Goal: Information Seeking & Learning: Check status

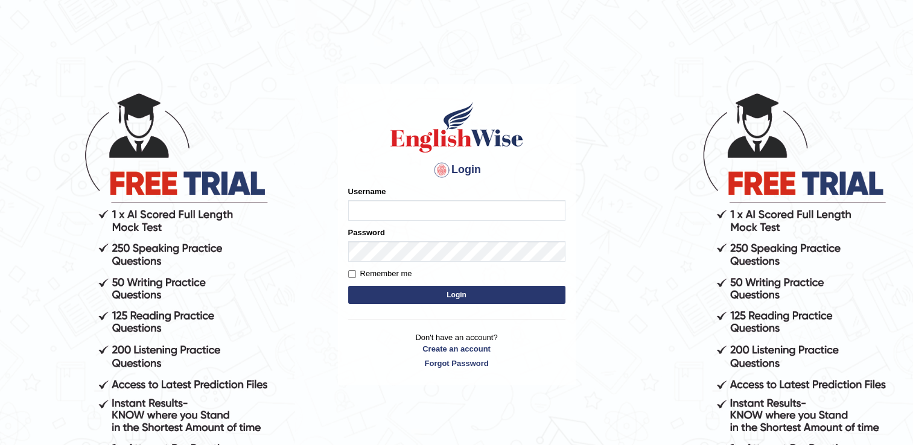
type input "Adedayo"
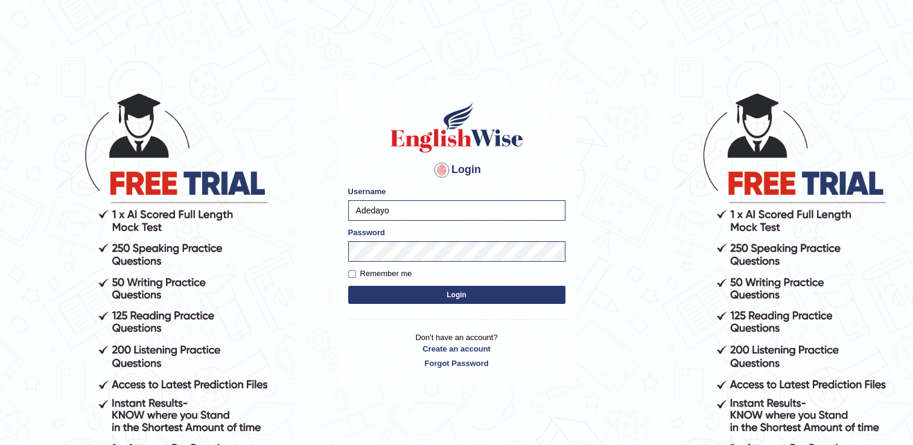
click at [397, 296] on button "Login" at bounding box center [456, 295] width 217 height 18
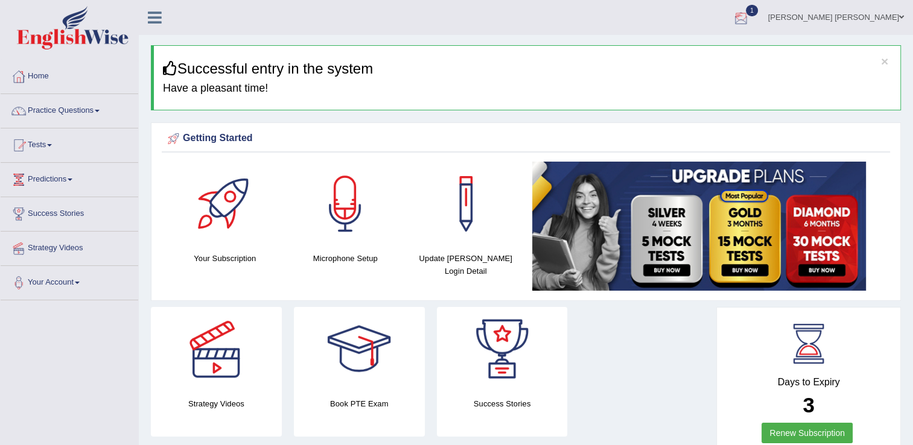
click at [750, 21] on div at bounding box center [741, 18] width 18 height 18
click at [689, 89] on strong "See All Alerts" at bounding box center [665, 86] width 54 height 10
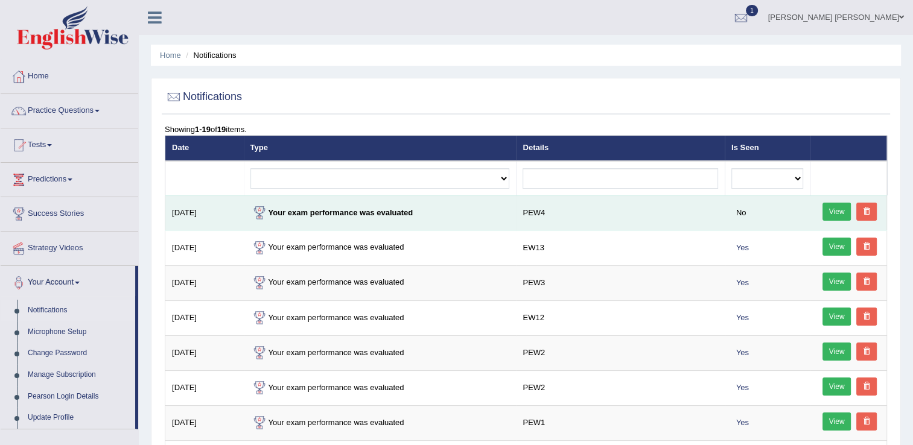
click at [833, 205] on link "View" at bounding box center [837, 212] width 29 height 18
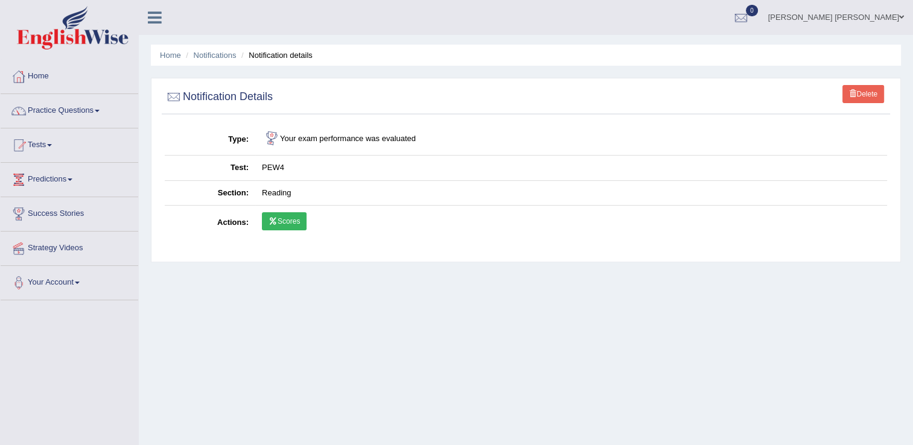
click at [281, 217] on link "Scores" at bounding box center [284, 221] width 45 height 18
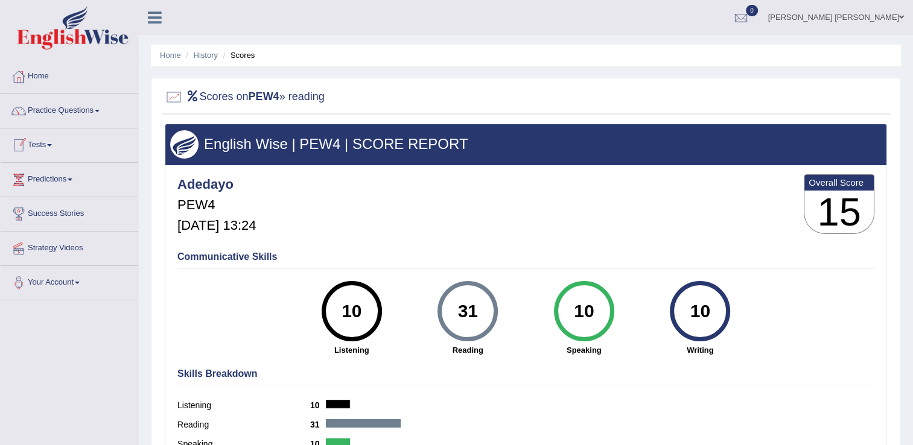
click at [37, 144] on link "Tests" at bounding box center [70, 144] width 138 height 30
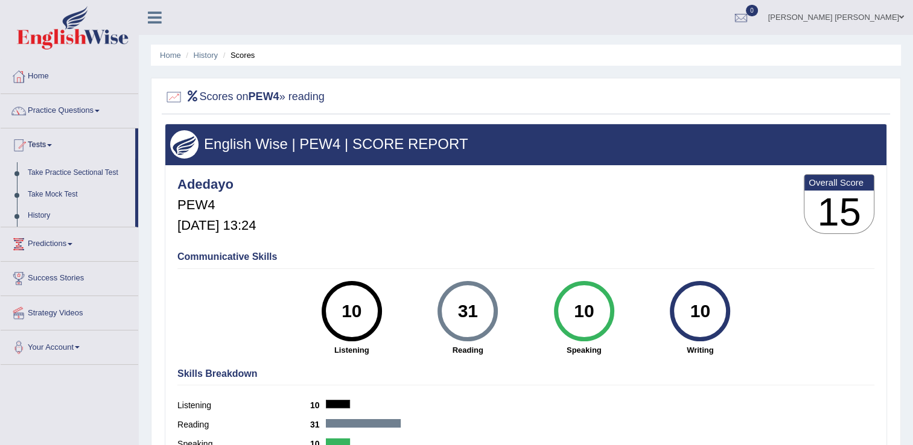
click at [589, 57] on ul "Home History Scores" at bounding box center [526, 55] width 750 height 21
click at [45, 216] on link "History" at bounding box center [78, 216] width 113 height 22
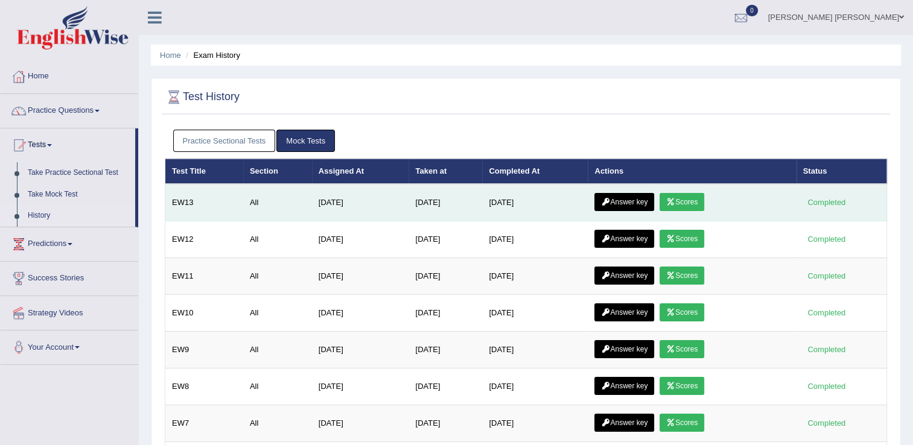
click at [692, 204] on link "Scores" at bounding box center [682, 202] width 45 height 18
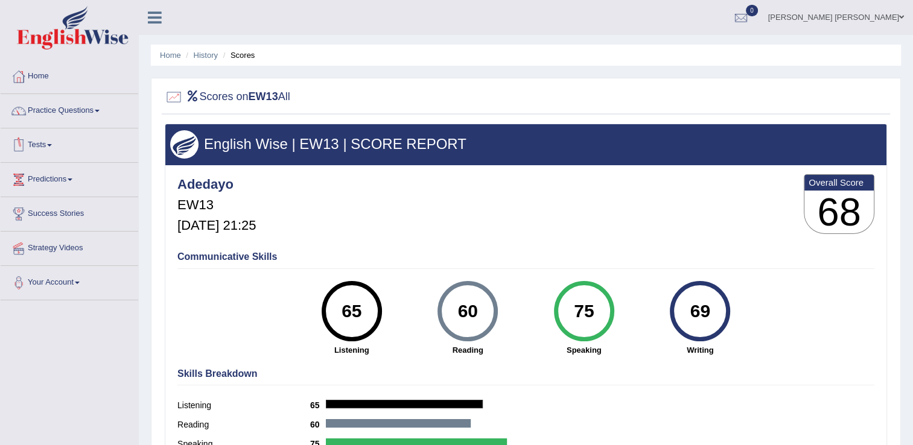
click at [36, 144] on link "Tests" at bounding box center [70, 144] width 138 height 30
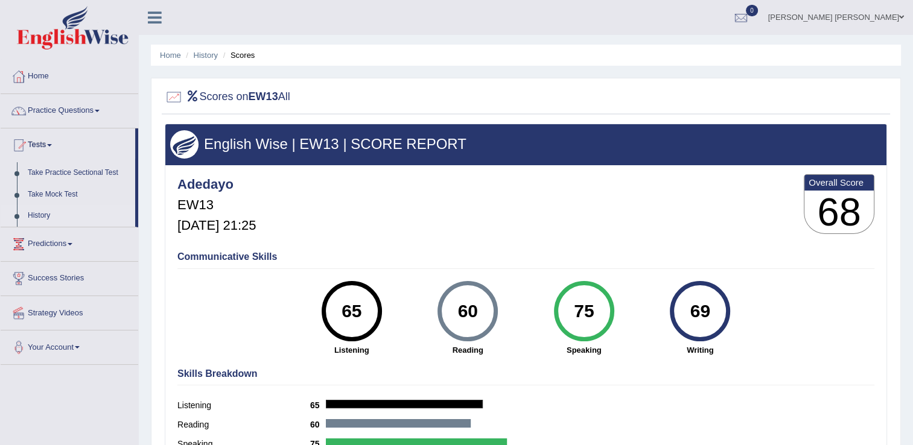
click at [43, 216] on link "History" at bounding box center [78, 216] width 113 height 22
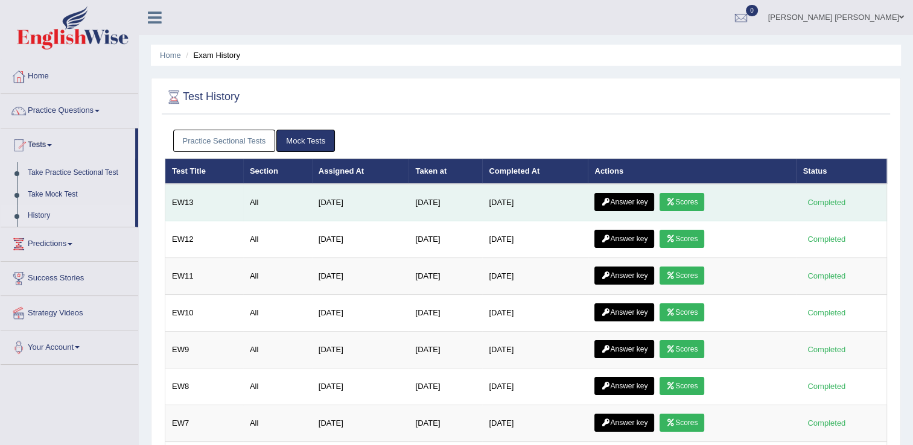
click at [620, 201] on link "Answer key" at bounding box center [625, 202] width 60 height 18
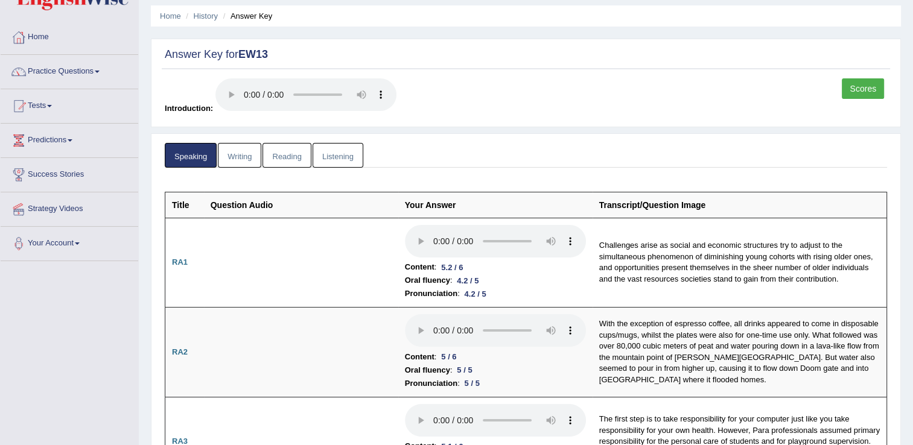
scroll to position [60, 0]
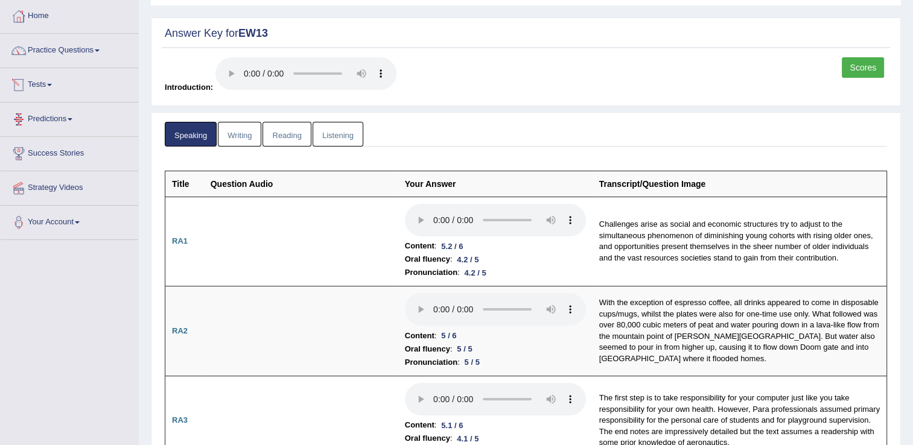
click at [41, 86] on link "Tests" at bounding box center [70, 83] width 138 height 30
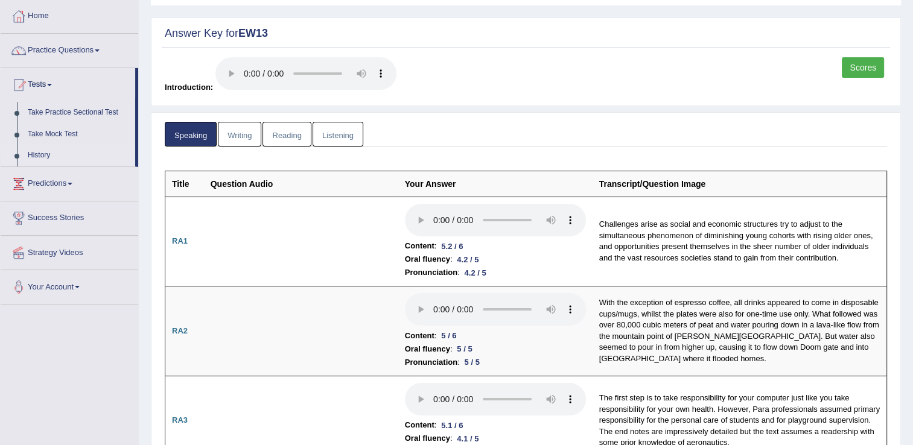
click at [39, 158] on link "History" at bounding box center [78, 156] width 113 height 22
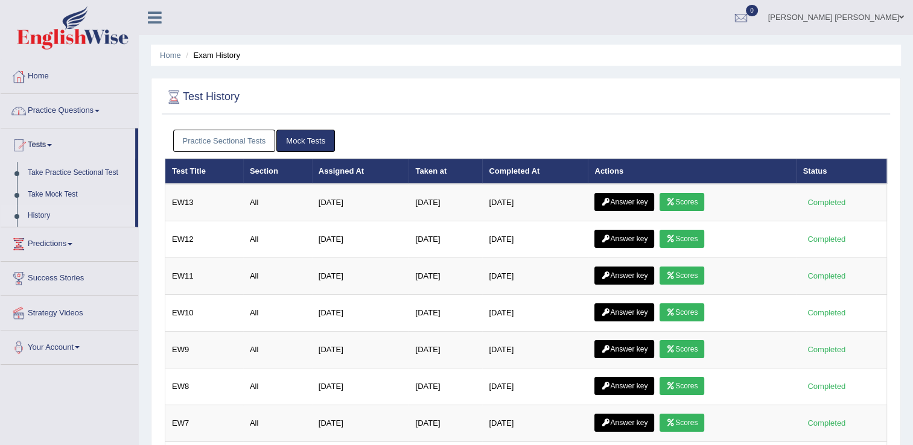
click at [212, 136] on link "Practice Sectional Tests" at bounding box center [224, 141] width 103 height 22
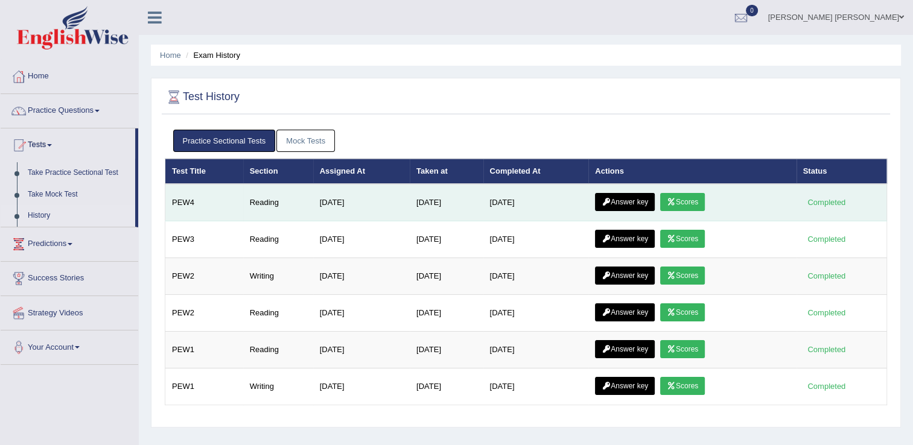
click at [624, 203] on link "Answer key" at bounding box center [625, 202] width 60 height 18
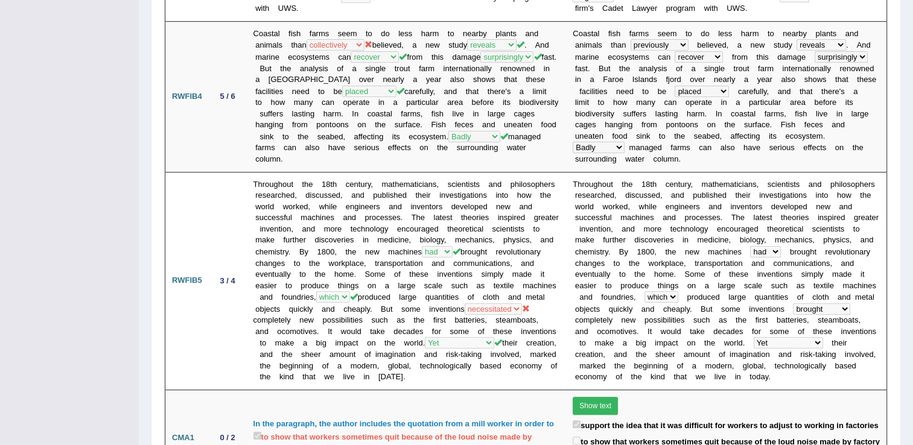
scroll to position [216, 0]
